Goal: Task Accomplishment & Management: Complete application form

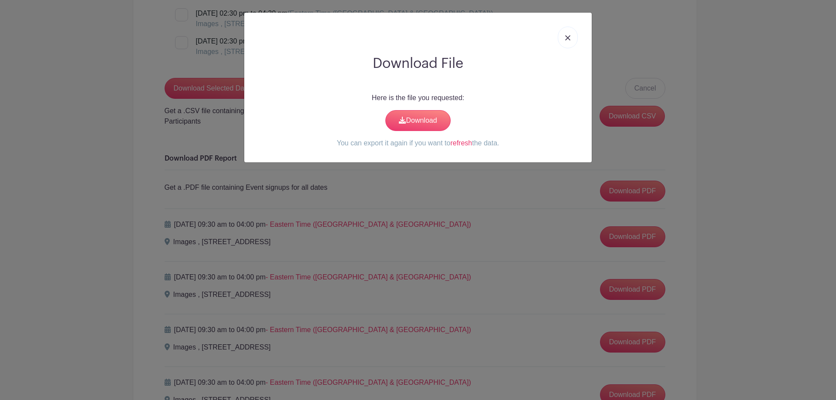
click at [569, 35] on img at bounding box center [567, 37] width 5 height 5
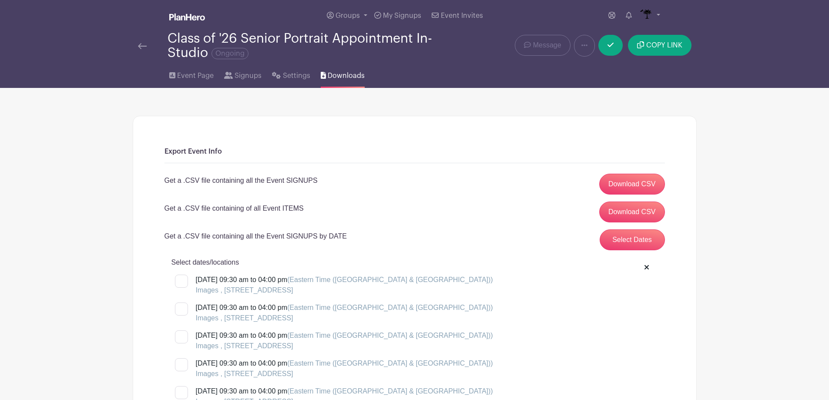
click at [147, 47] on div at bounding box center [153, 45] width 30 height 10
click at [141, 45] on img at bounding box center [142, 46] width 9 height 6
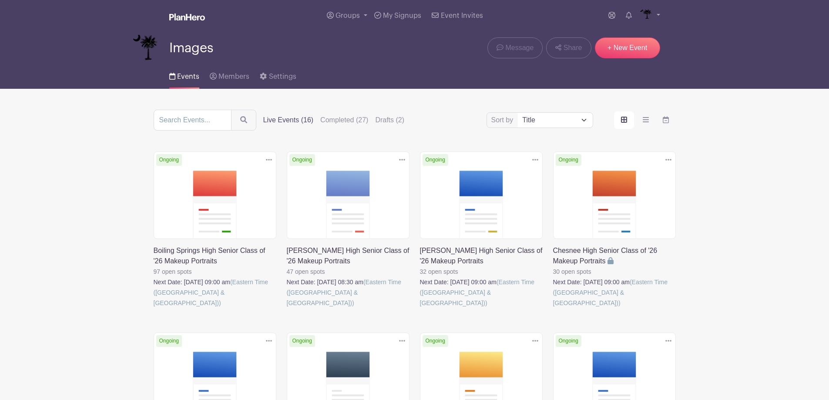
click at [154, 308] on link at bounding box center [154, 308] width 0 height 0
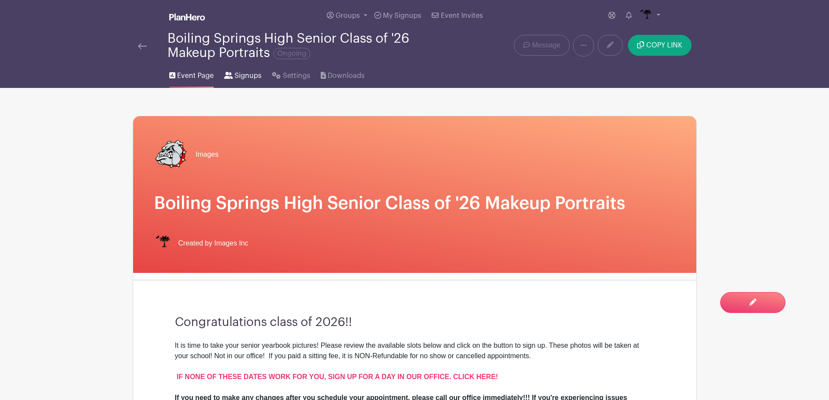
click at [254, 75] on span "Signups" at bounding box center [248, 76] width 27 height 10
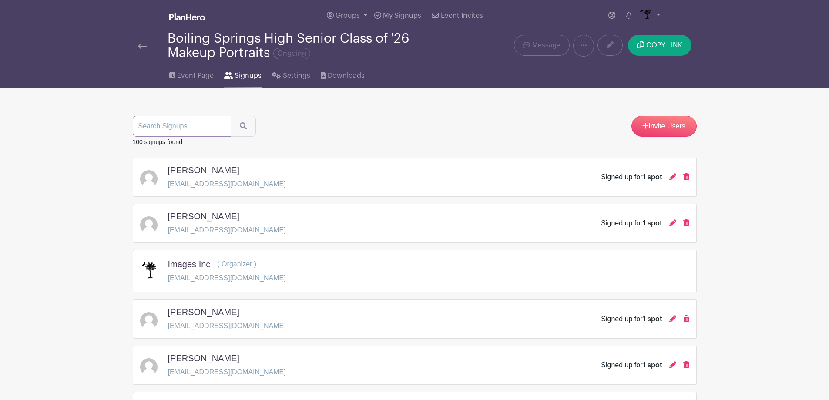
click at [209, 124] on input "search" at bounding box center [182, 126] width 98 height 21
type input "[PERSON_NAME]"
click at [242, 125] on icon "submit" at bounding box center [243, 125] width 7 height 7
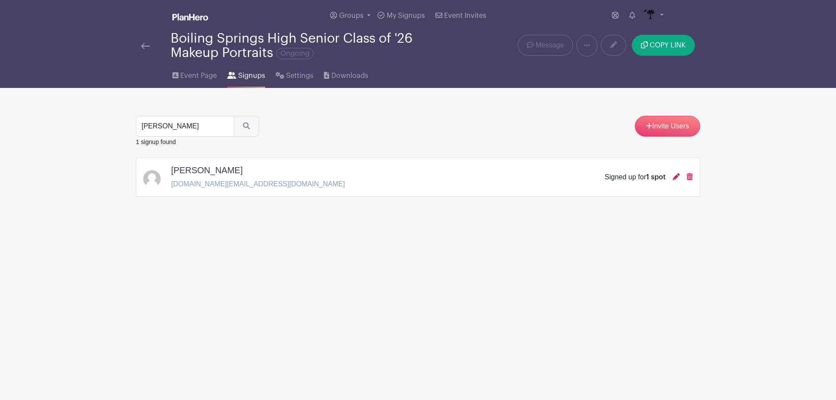
click at [676, 180] on icon at bounding box center [676, 176] width 7 height 7
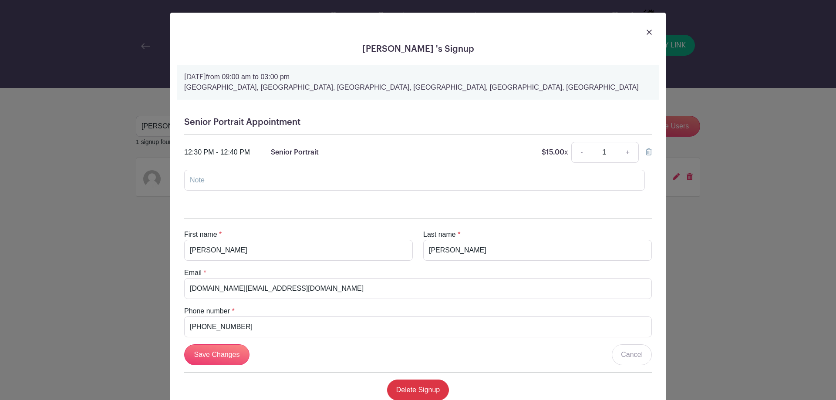
click at [647, 30] on img at bounding box center [649, 32] width 5 height 5
